Goal: Task Accomplishment & Management: Complete application form

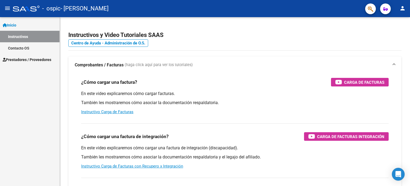
click at [17, 46] on link "Contacto OS" at bounding box center [30, 47] width 60 height 11
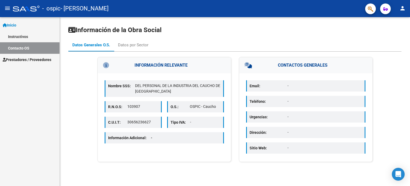
click at [15, 26] on span "Inicio" at bounding box center [10, 25] width 14 height 6
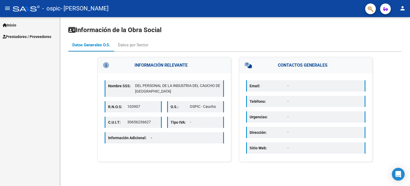
click at [15, 26] on span "Inicio" at bounding box center [10, 25] width 14 height 6
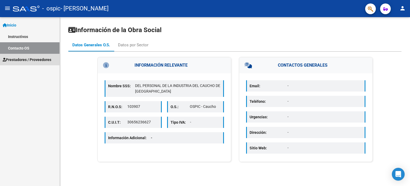
click at [28, 60] on span "Prestadores / Proveedores" at bounding box center [27, 60] width 49 height 6
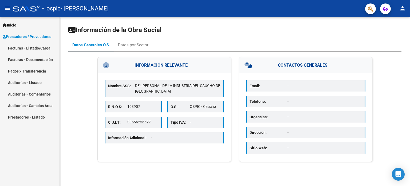
click at [402, 11] on mat-icon "person" at bounding box center [402, 8] width 6 height 6
click at [402, 11] on div at bounding box center [205, 93] width 410 height 186
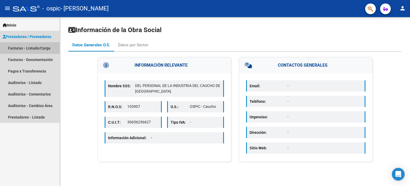
click at [32, 50] on link "Facturas - Listado/Carga" at bounding box center [30, 47] width 60 height 11
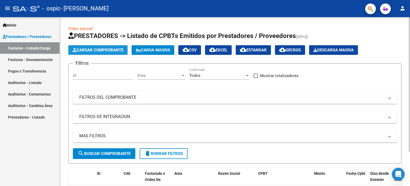
click at [82, 51] on span "Cargar Comprobante" at bounding box center [98, 50] width 51 height 5
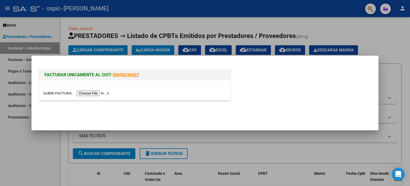
click at [105, 92] on input "file" at bounding box center [77, 93] width 68 height 6
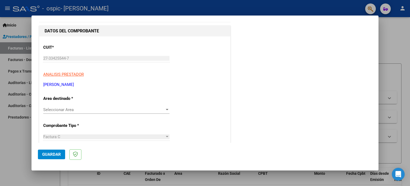
scroll to position [53, 0]
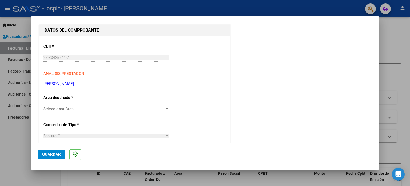
click at [120, 109] on span "Seleccionar Area" at bounding box center [103, 108] width 121 height 5
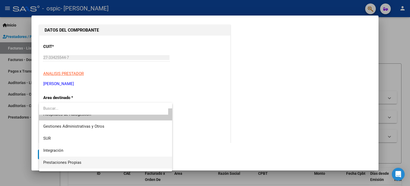
scroll to position [0, 0]
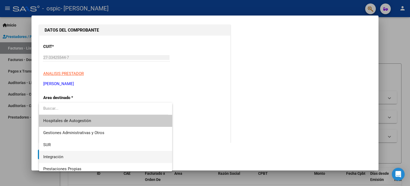
click at [66, 155] on span "Integración" at bounding box center [105, 157] width 125 height 12
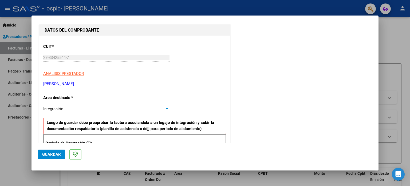
scroll to position [80, 0]
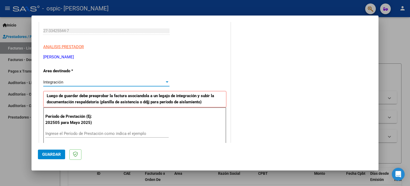
click at [88, 131] on input "Ingrese el Período de Prestación como indica el ejemplo" at bounding box center [106, 133] width 123 height 5
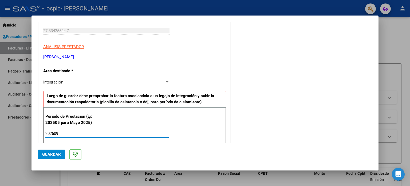
type input "202509"
click at [102, 122] on div "Período de Prestación (Ej: 202505 para Mayo 2025) 202509 Ingrese el Período de …" at bounding box center [134, 125] width 183 height 37
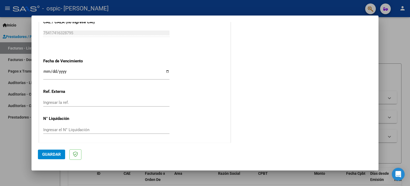
scroll to position [348, 0]
click at [56, 156] on span "Guardar" at bounding box center [51, 154] width 19 height 5
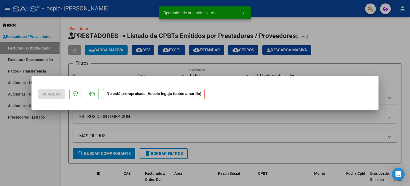
scroll to position [0, 0]
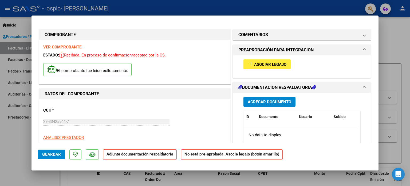
click at [265, 62] on span "Asociar Legajo" at bounding box center [270, 64] width 32 height 5
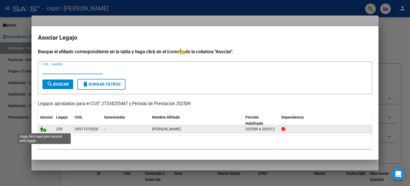
click at [44, 129] on icon at bounding box center [43, 129] width 6 height 6
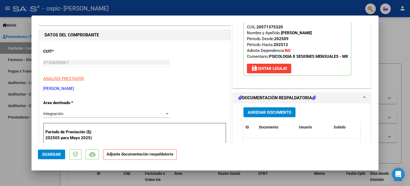
scroll to position [107, 0]
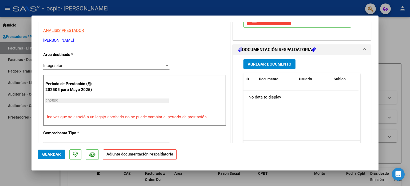
click at [269, 65] on span "Agregar Documento" at bounding box center [270, 64] width 44 height 5
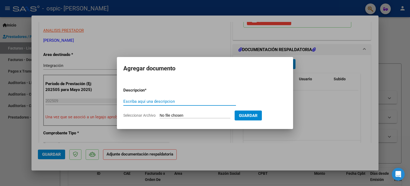
click at [192, 113] on input "Seleccionar Archivo" at bounding box center [195, 115] width 71 height 5
type input "C:\fakepath\noah sept.pdf"
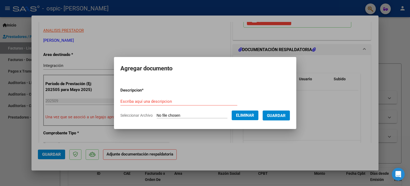
click at [274, 116] on span "Guardar" at bounding box center [276, 115] width 19 height 5
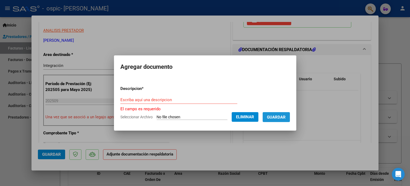
click at [286, 117] on span "Guardar" at bounding box center [276, 117] width 19 height 5
click at [323, 111] on div at bounding box center [205, 93] width 410 height 186
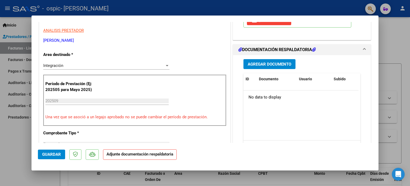
click at [259, 64] on span "Agregar Documento" at bounding box center [270, 64] width 44 height 5
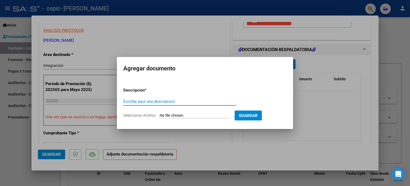
click at [194, 115] on input "Seleccionar Archivo" at bounding box center [195, 115] width 71 height 5
type input "C:\fakepath\noah sept.pdf"
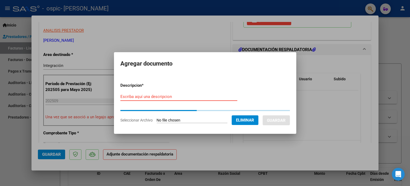
click at [166, 97] on input "Escriba aquí una descripcion" at bounding box center [178, 96] width 117 height 5
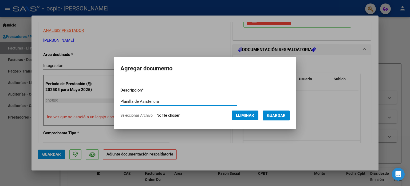
type input "Planilla de Asistencia"
click at [278, 117] on span "Guardar" at bounding box center [276, 115] width 19 height 5
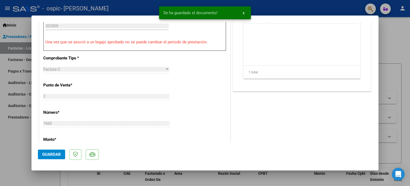
scroll to position [187, 0]
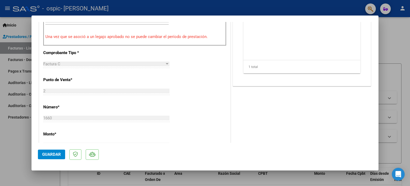
click at [59, 154] on span "Guardar" at bounding box center [51, 154] width 19 height 5
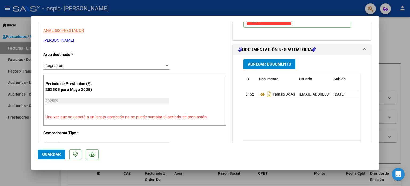
scroll to position [0, 0]
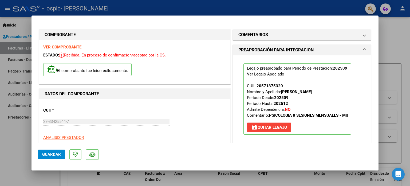
click at [393, 51] on div at bounding box center [205, 93] width 410 height 186
type input "$ 0,00"
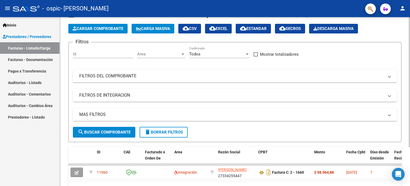
scroll to position [50, 0]
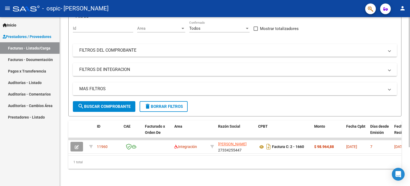
drag, startPoint x: 155, startPoint y: 155, endPoint x: 178, endPoint y: 154, distance: 23.5
click at [178, 154] on div "ID CAE Facturado x Orden De Area Razón Social CPBT Monto Fecha Cpbt Días desde …" at bounding box center [234, 144] width 333 height 48
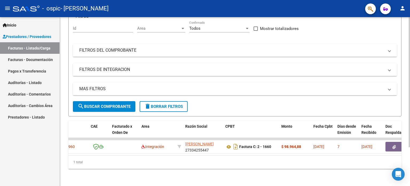
scroll to position [0, 291]
